Goal: Task Accomplishment & Management: Manage account settings

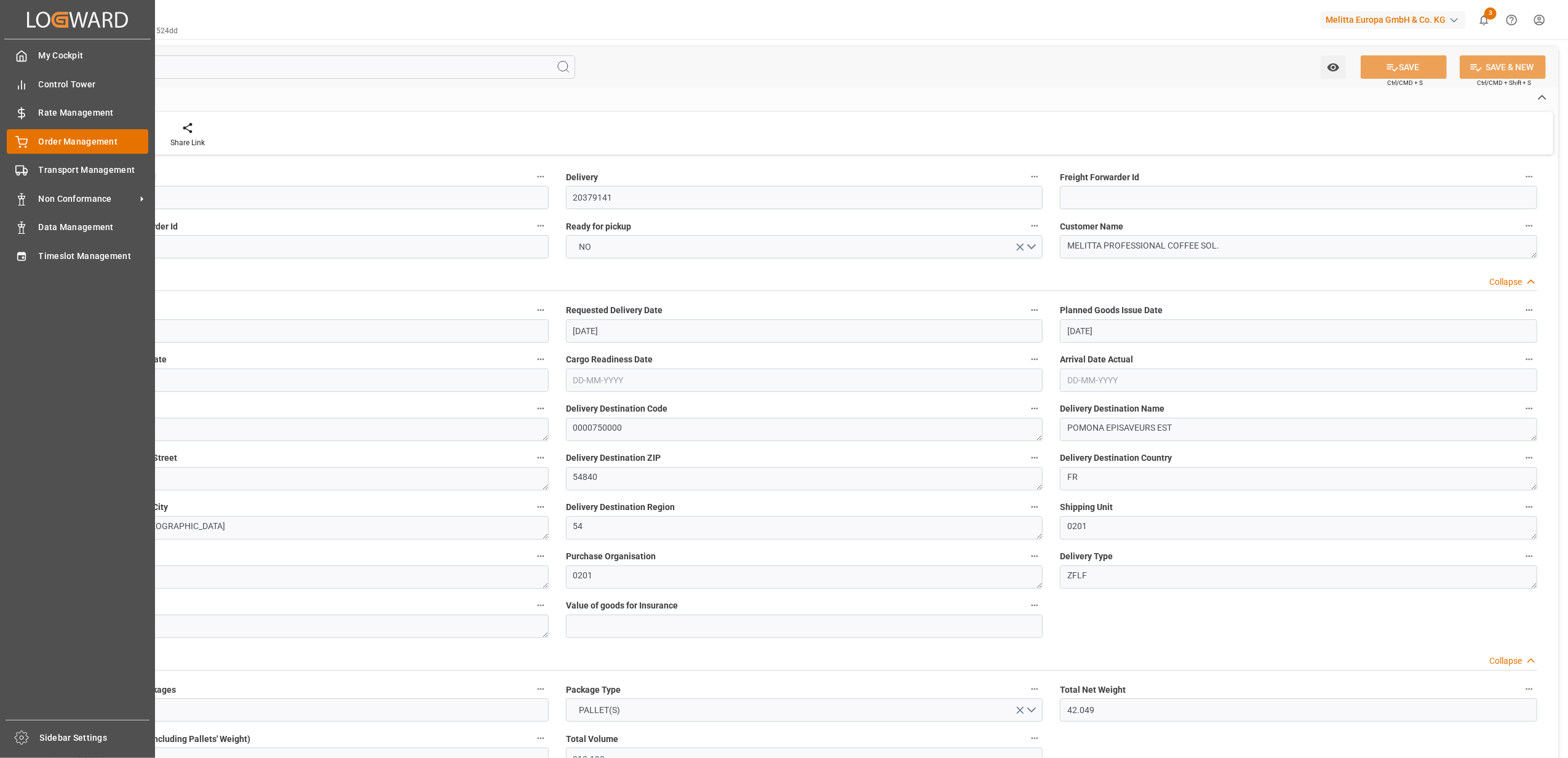
click at [79, 139] on span "Order Management" at bounding box center [93, 142] width 110 height 13
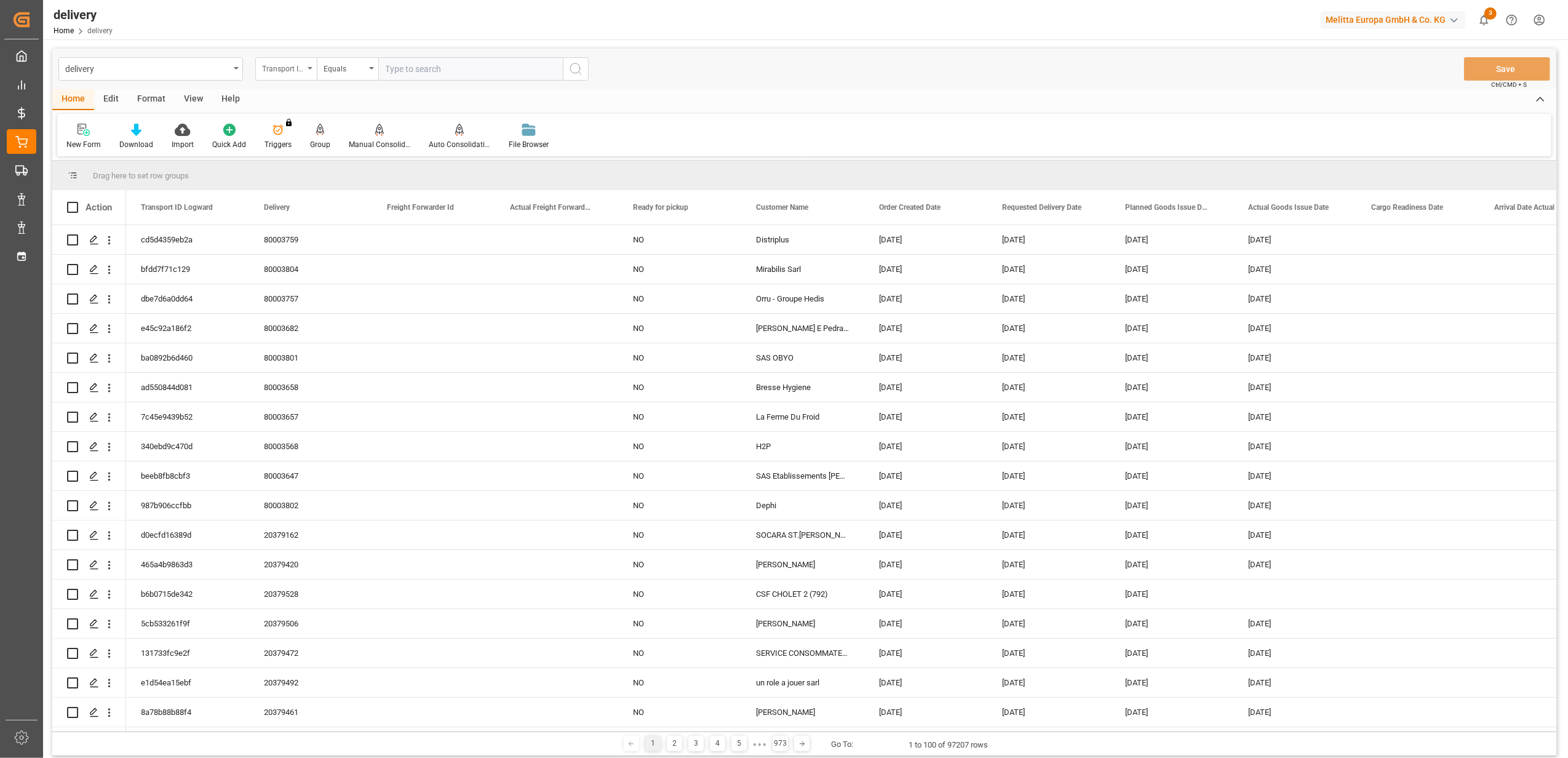
click at [306, 64] on div "Transport ID Logward" at bounding box center [286, 69] width 61 height 24
drag, startPoint x: 306, startPoint y: 152, endPoint x: 386, endPoint y: 132, distance: 82.5
click at [306, 152] on div "Delivery" at bounding box center [347, 152] width 183 height 26
click at [486, 68] on input "text" at bounding box center [470, 69] width 184 height 24
type input "2"
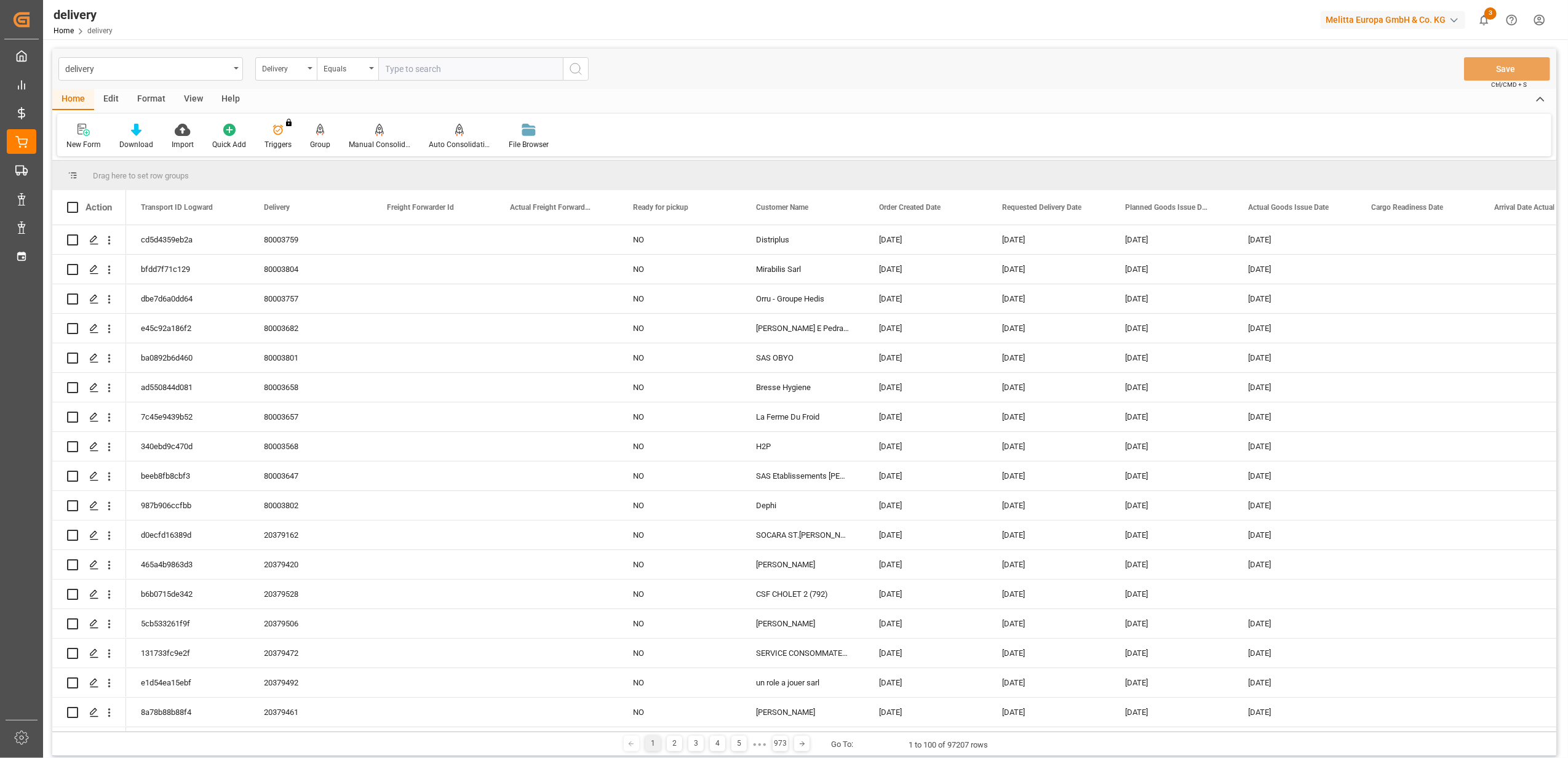
paste input "20376780"
type input "20376780"
click at [586, 68] on button "search button" at bounding box center [576, 69] width 26 height 24
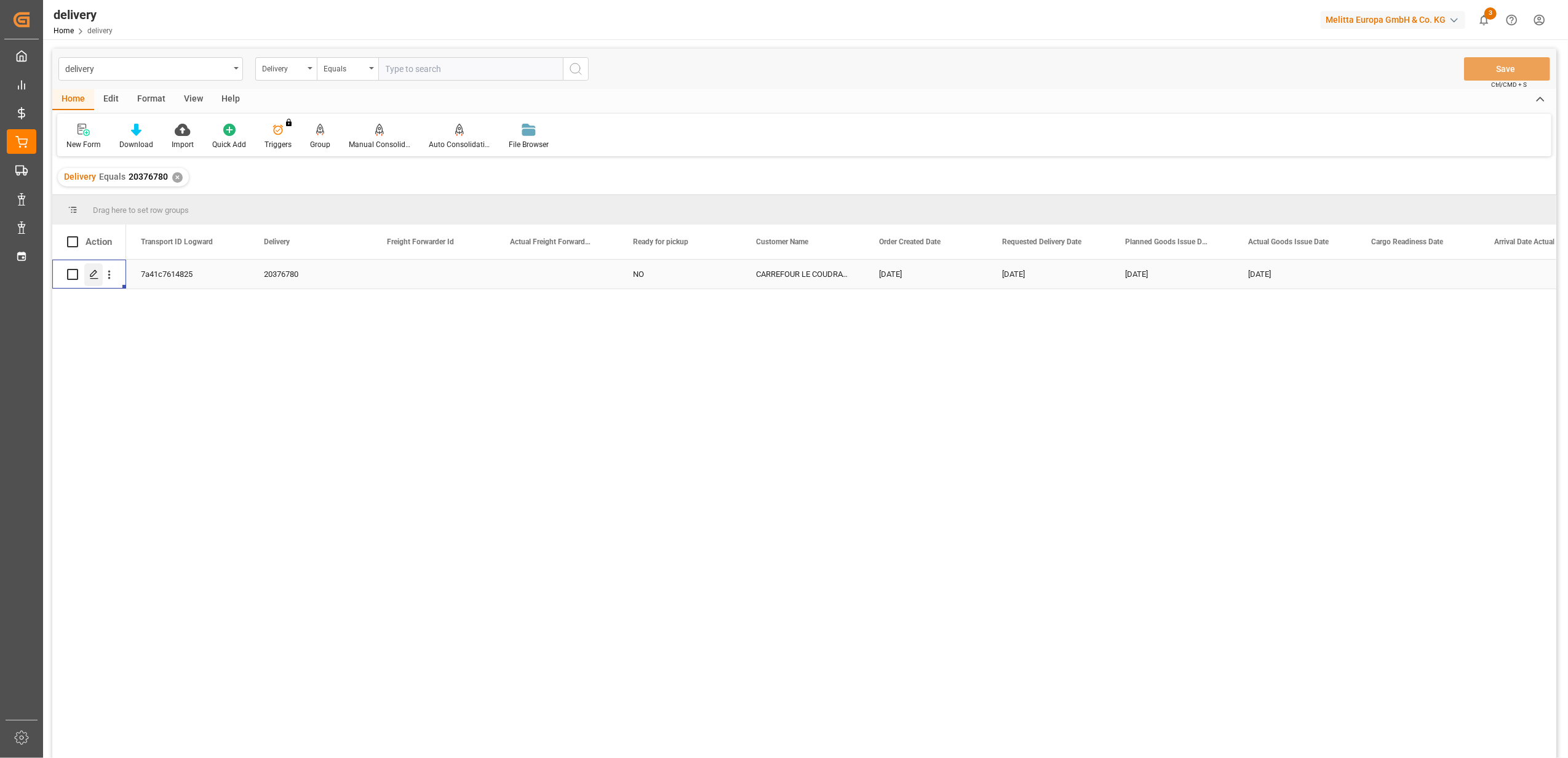
click at [98, 277] on icon "Press SPACE to select this row." at bounding box center [94, 275] width 10 height 10
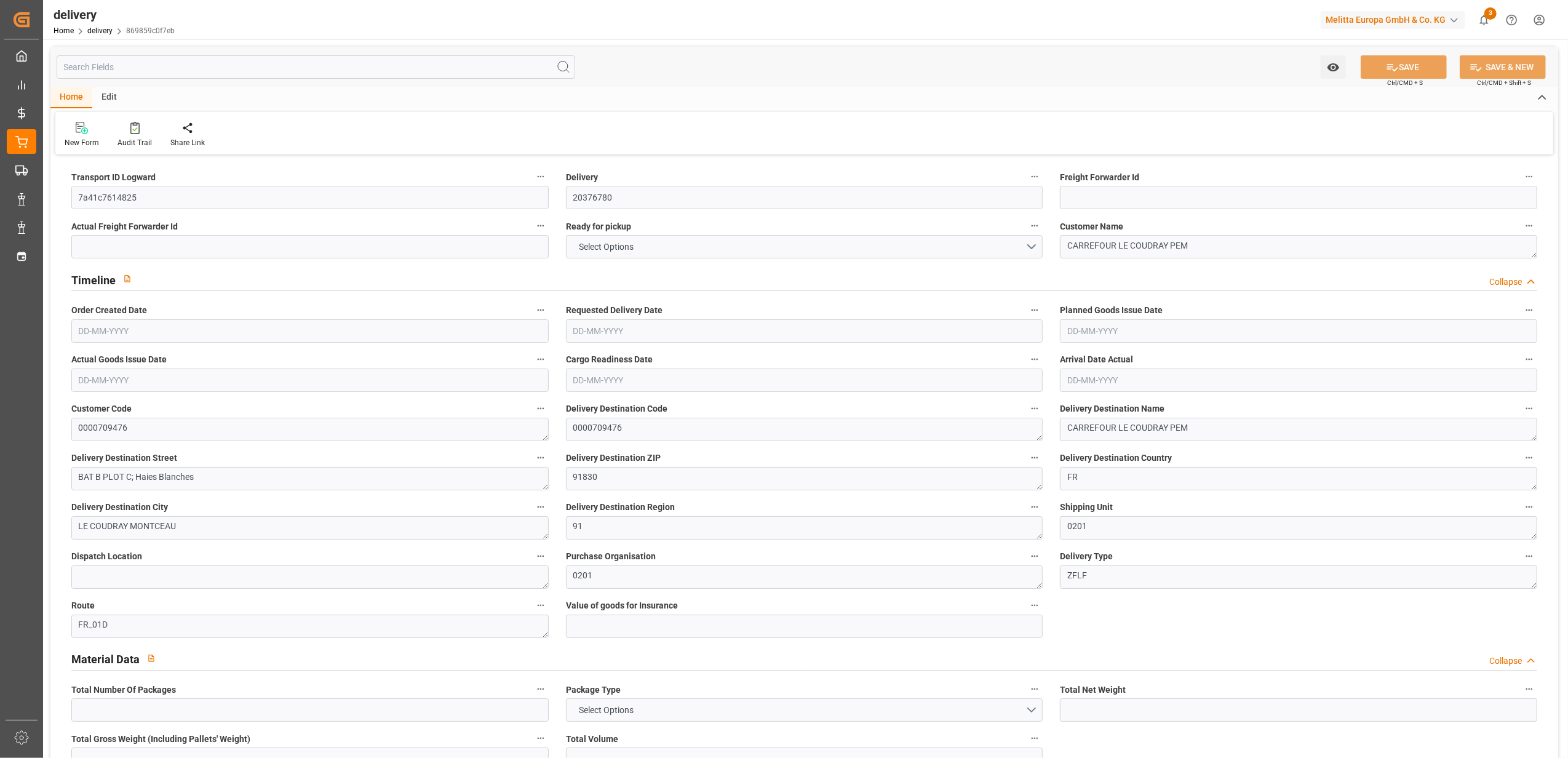
type input "7"
type input "355.8"
type input "671.92"
type input "6006"
type input "550"
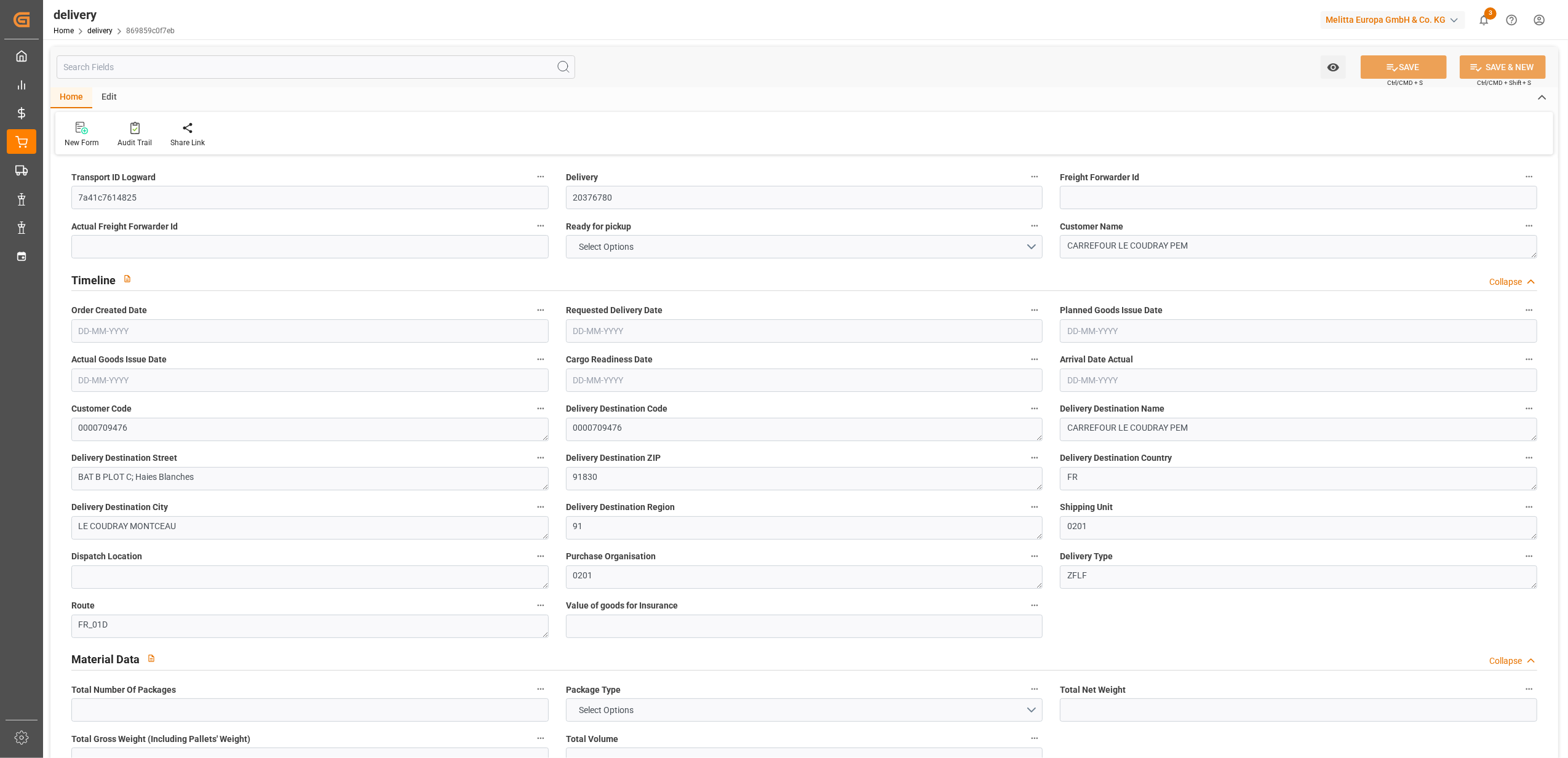
type input "5"
type input "1"
type input "5"
type input "4.7368"
type input "0"
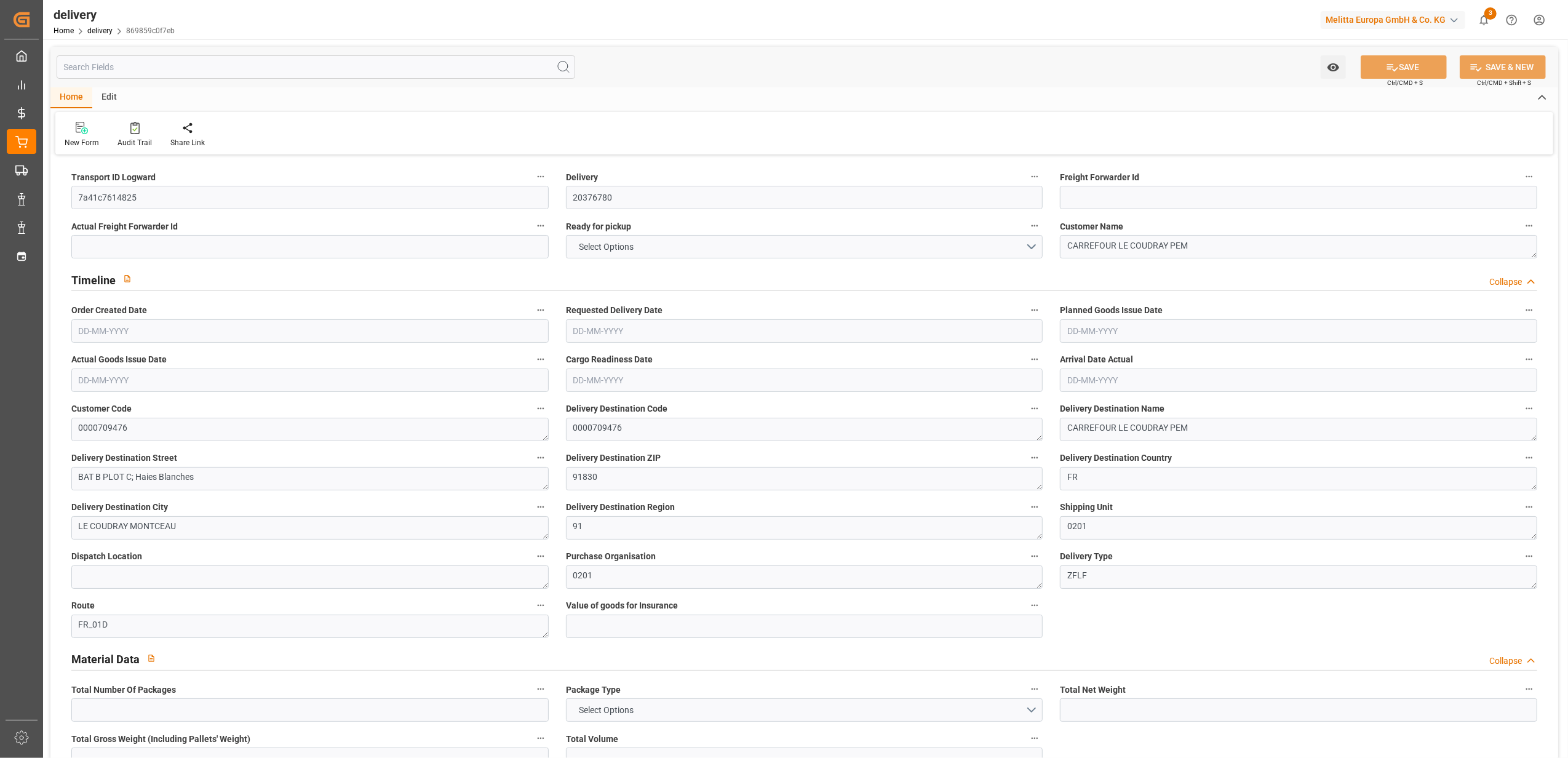
type input "0"
type input "-3.1301"
type input "92.6079"
type input "89.4777"
type input "2.45"
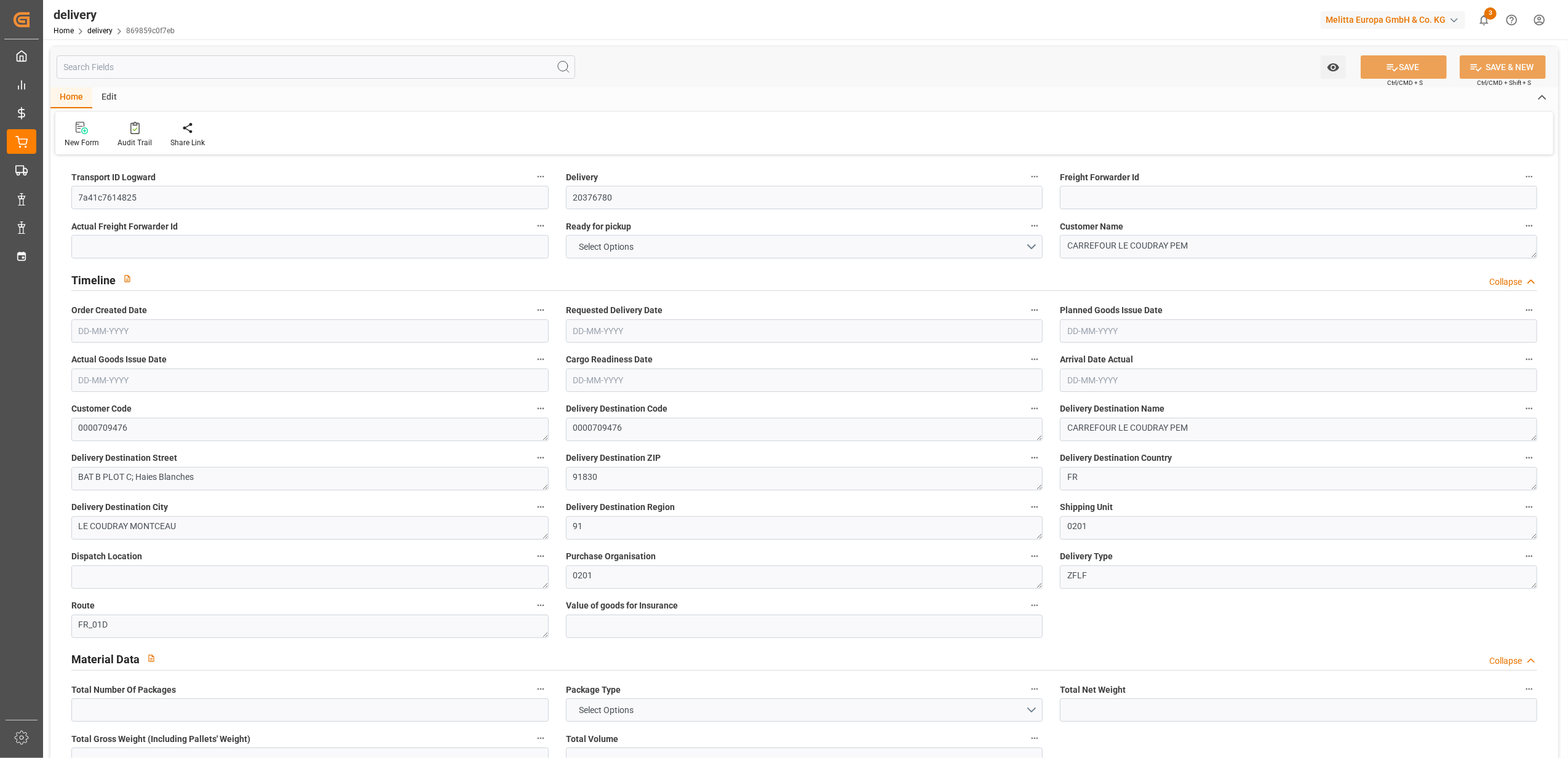
type input "198"
type input "1.5"
type input "1.3"
type input "0"
type input "7.5"
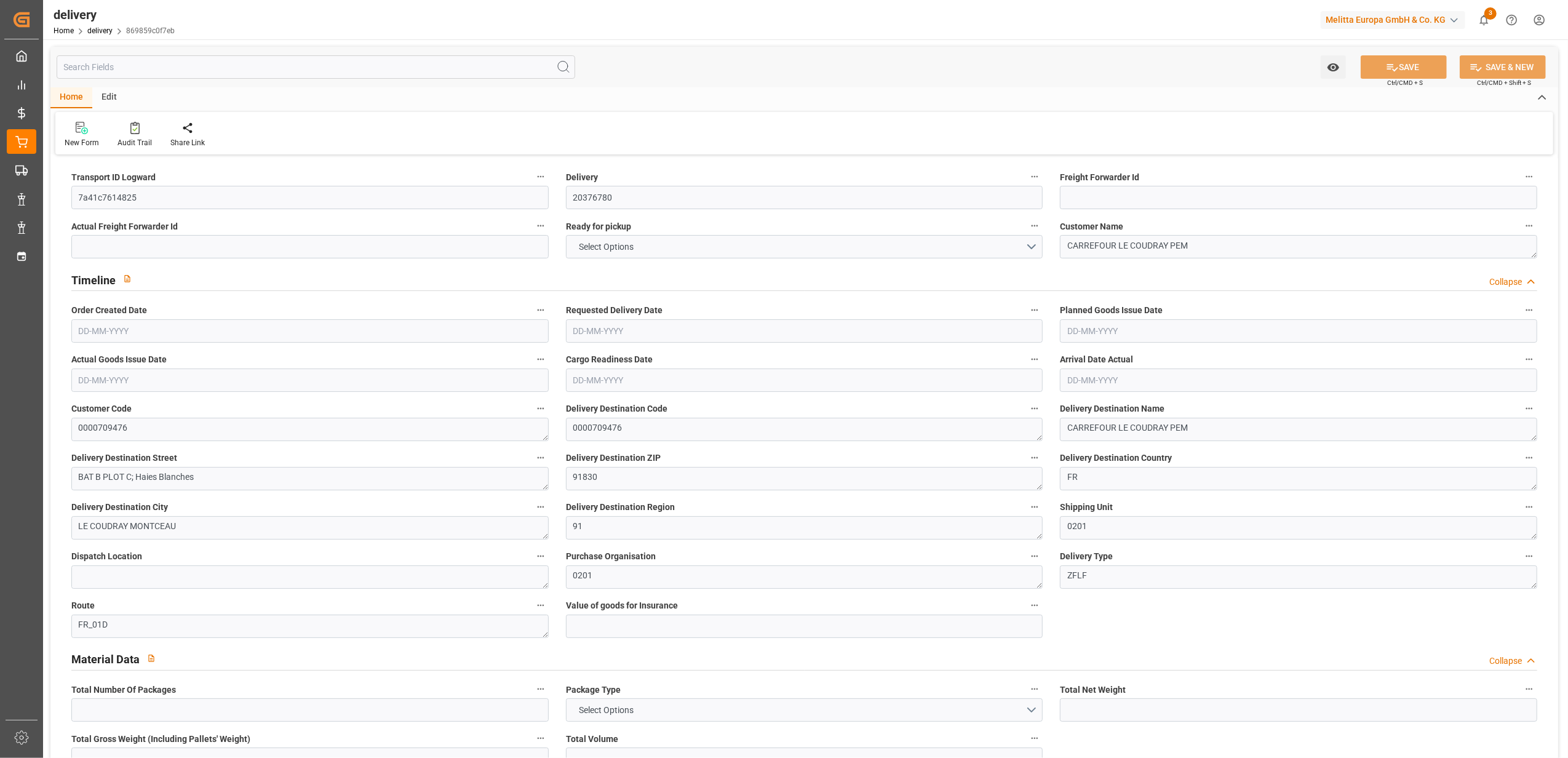
type input "501.48"
type input "101"
type input "724.4276"
type input "0.0465"
type input "0"
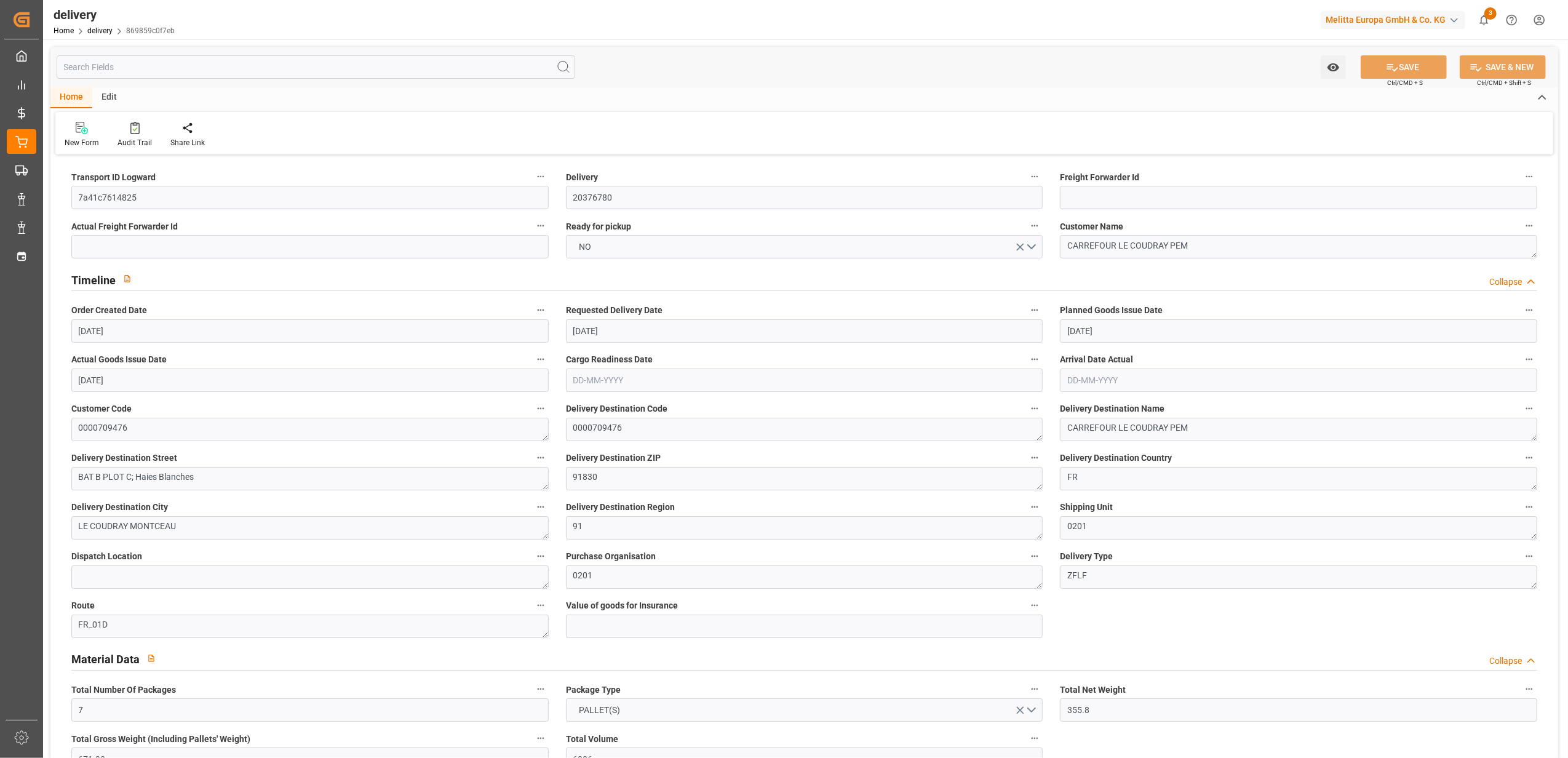
type input "[DATE]"
type input "[DATE] 11:01"
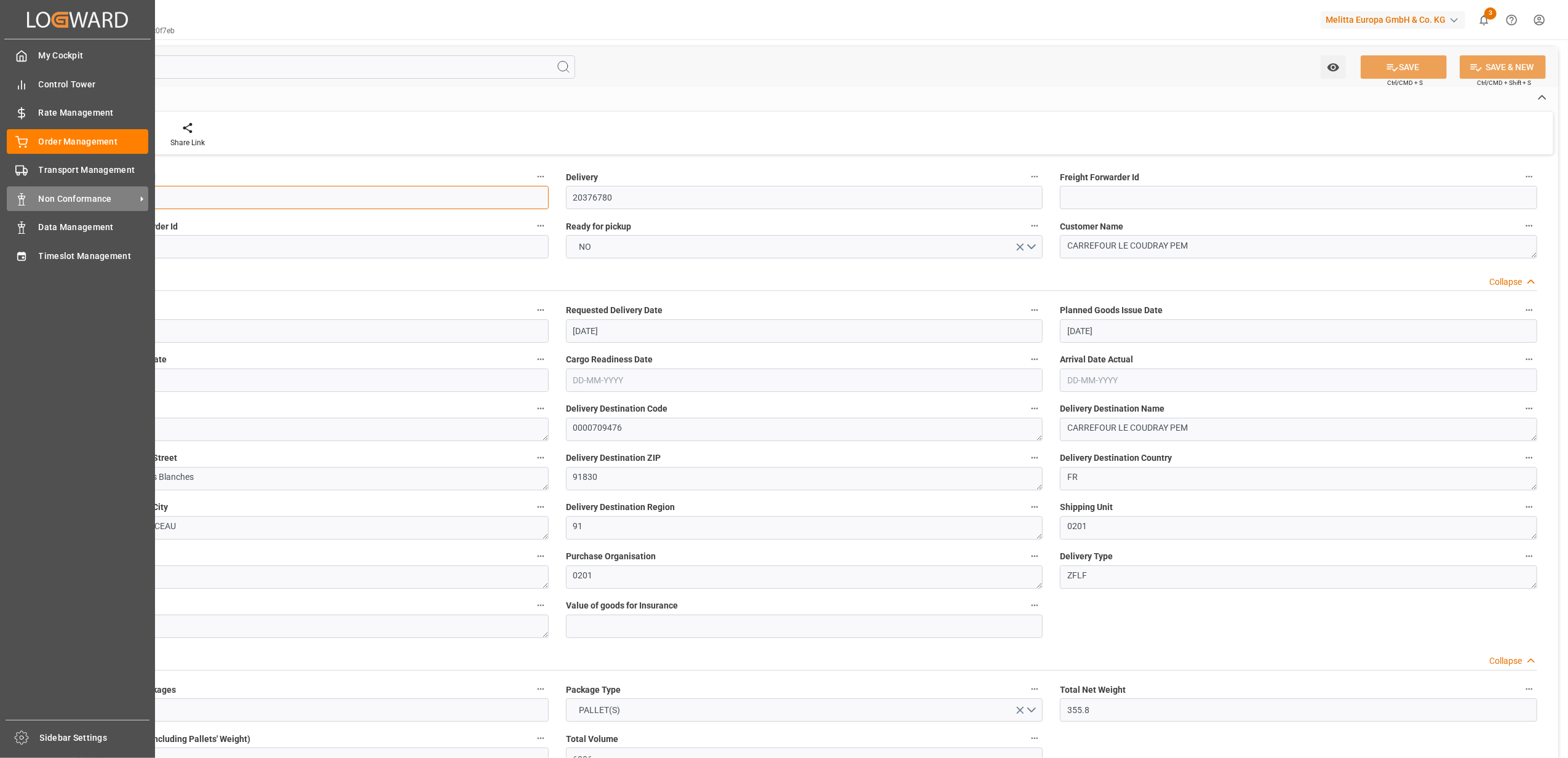
drag, startPoint x: 146, startPoint y: 196, endPoint x: 24, endPoint y: 196, distance: 122.0
click at [24, 196] on div "Created by potrace 1.15, written by [PERSON_NAME] [DATE]-[DATE] Created by potr…" at bounding box center [784, 379] width 1568 height 758
click at [30, 172] on div "Transport Management Transport Management" at bounding box center [78, 170] width 142 height 24
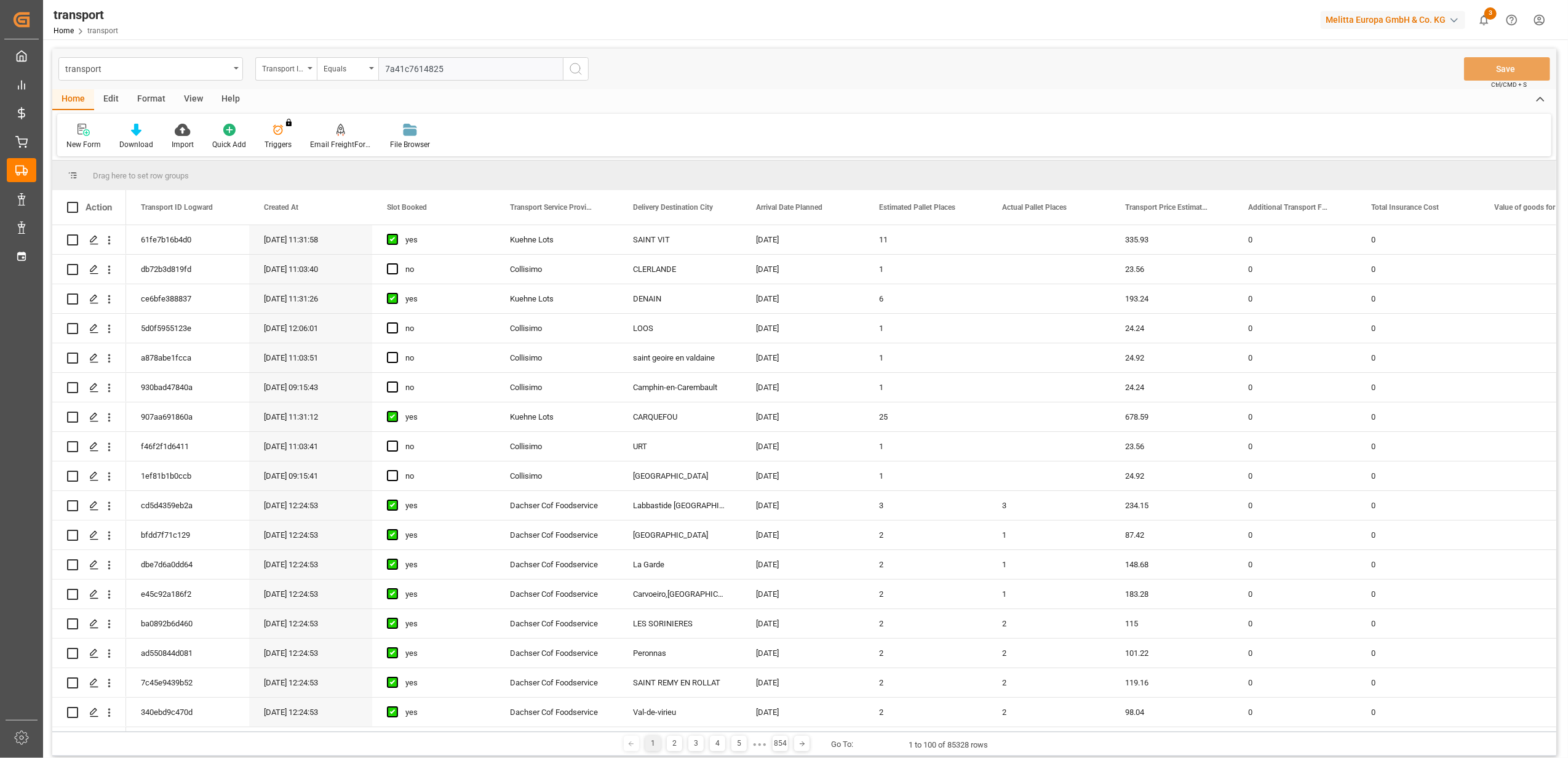
type input "7a41c7614825"
click at [579, 70] on circle "search button" at bounding box center [575, 68] width 10 height 10
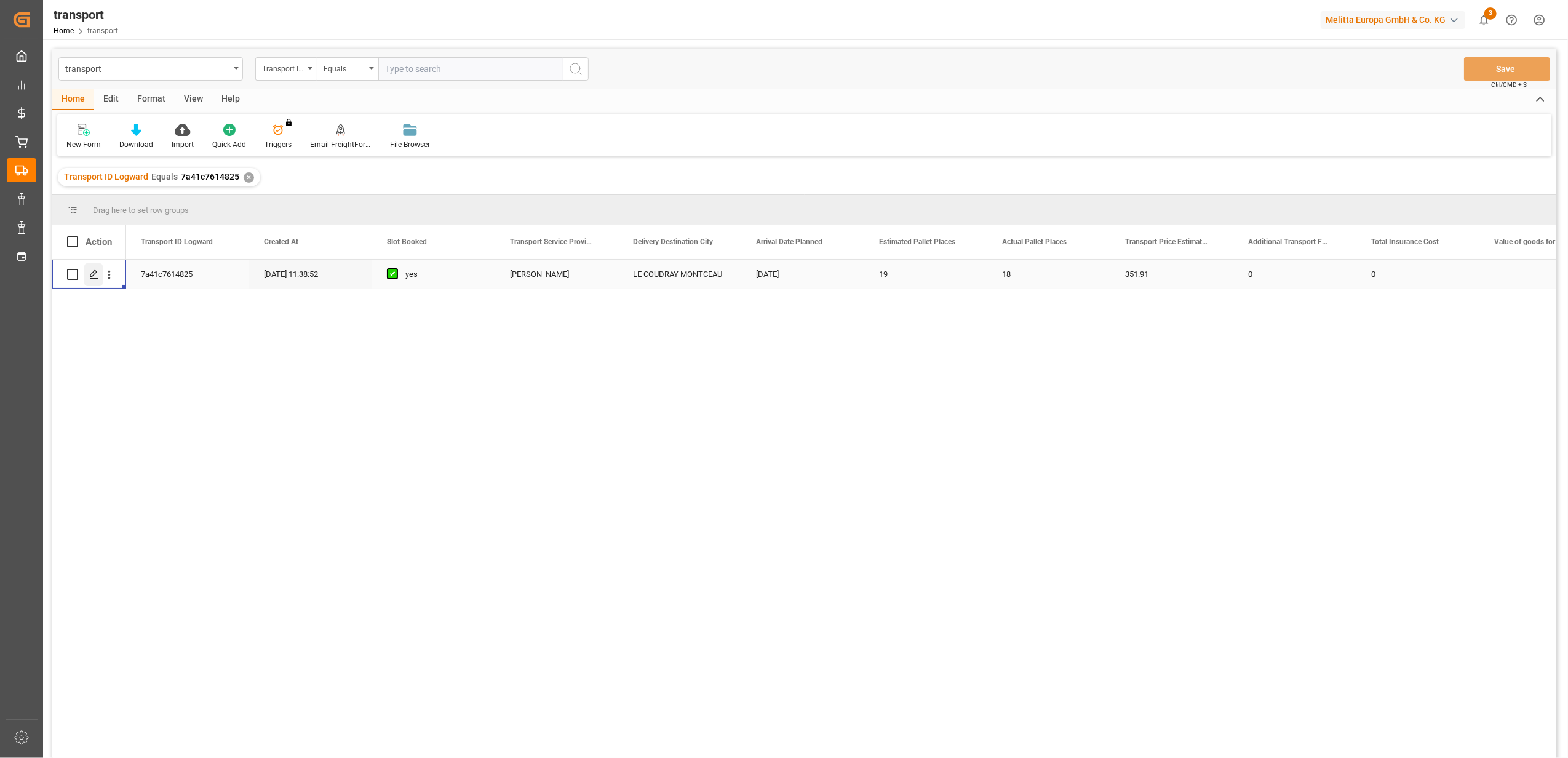
click at [89, 280] on div "Press SPACE to select this row." at bounding box center [94, 275] width 19 height 23
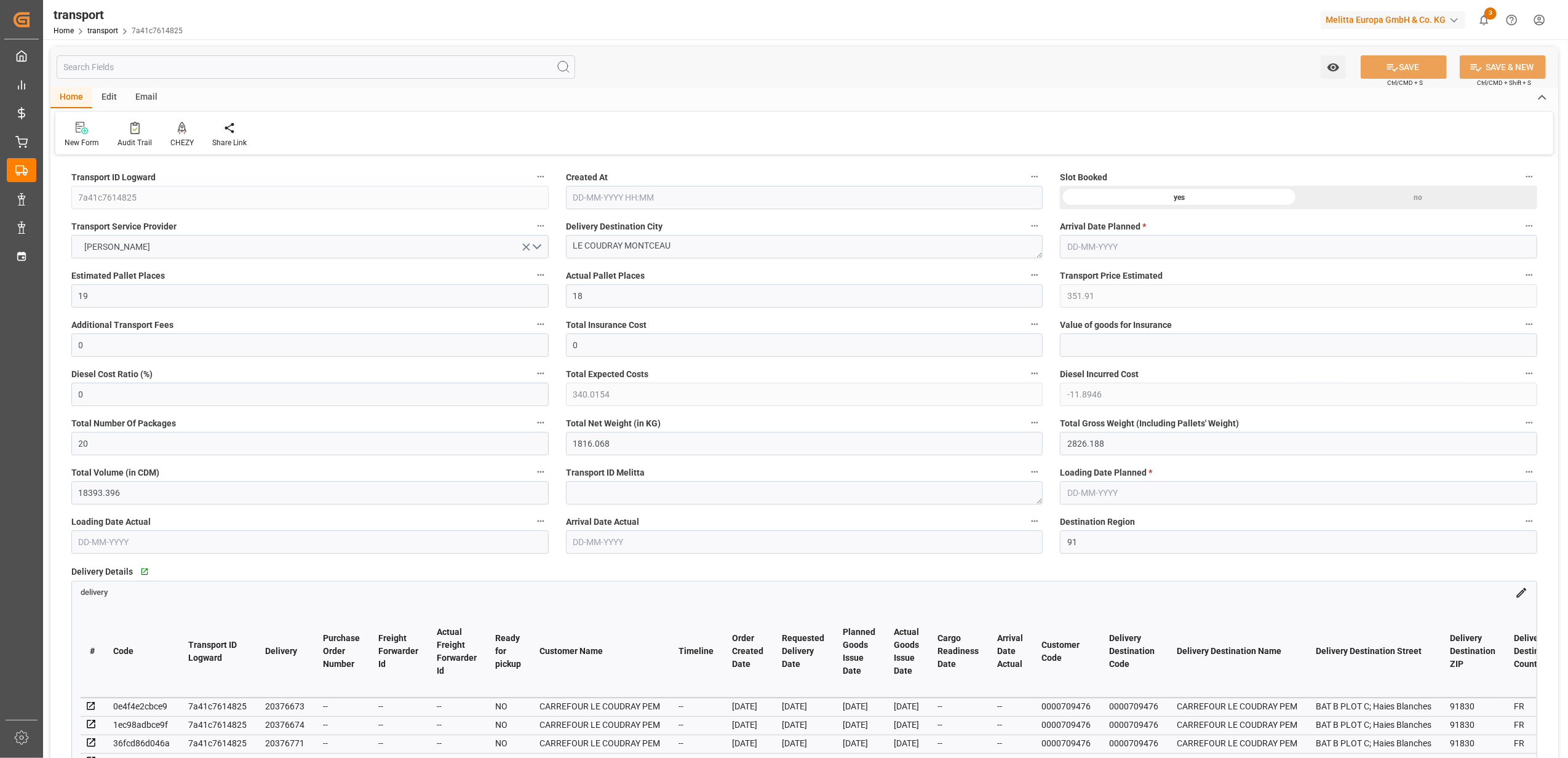
type input "[DATE] 11:38"
type input "[DATE]"
